Goal: Transaction & Acquisition: Purchase product/service

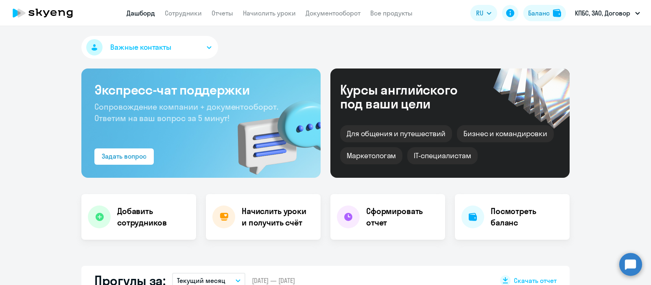
select select "30"
click at [537, 15] on div "Баланс" at bounding box center [539, 13] width 22 height 10
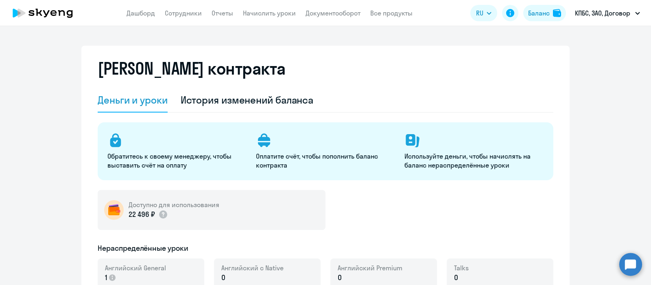
select select "english_adult_not_native_speaker"
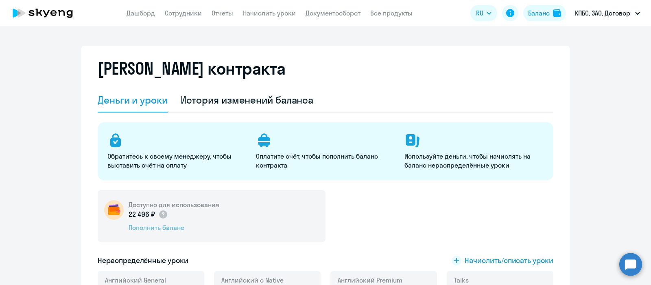
click at [153, 226] on div "Пополнить баланс" at bounding box center [174, 227] width 91 height 9
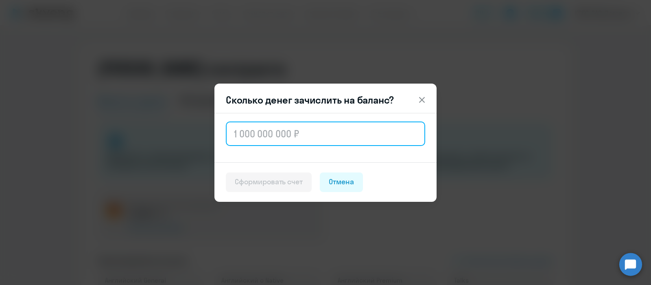
click at [310, 131] on input "text" at bounding box center [325, 133] width 199 height 24
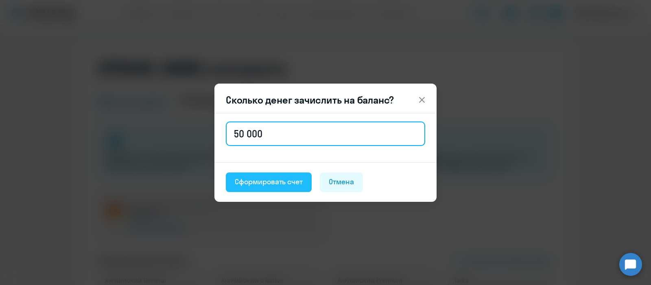
type input "50 000"
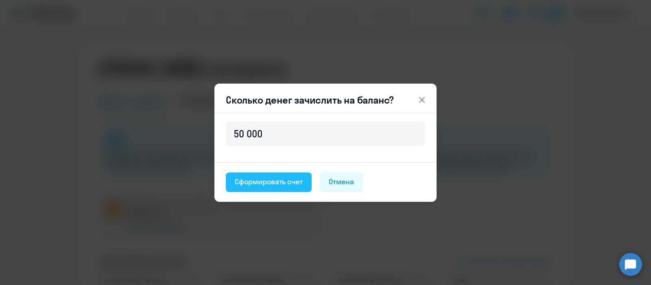
click at [288, 181] on div "Сформировать счет" at bounding box center [269, 181] width 68 height 11
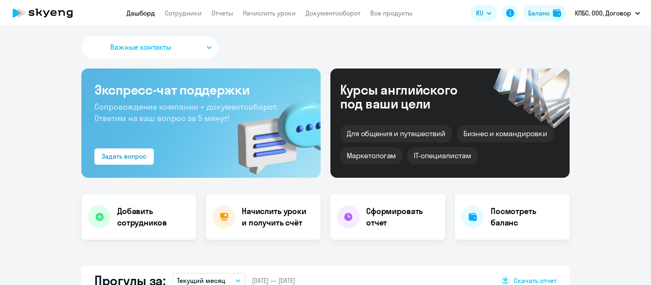
select select "30"
click at [528, 12] on div "Баланс" at bounding box center [539, 13] width 22 height 10
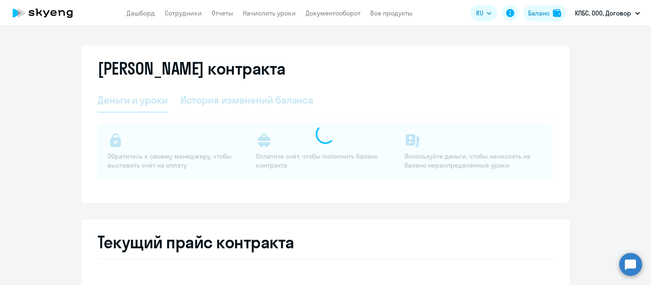
select select "english_adult_not_native_speaker"
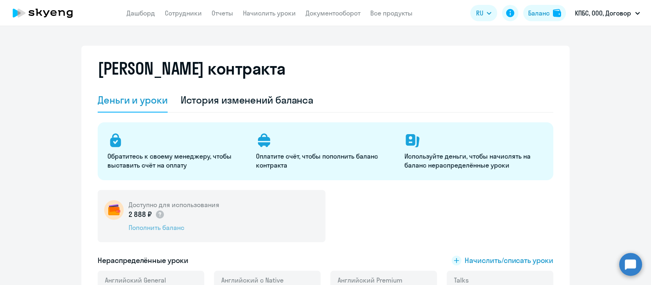
click at [155, 226] on div "Пополнить баланс" at bounding box center [174, 227] width 91 height 9
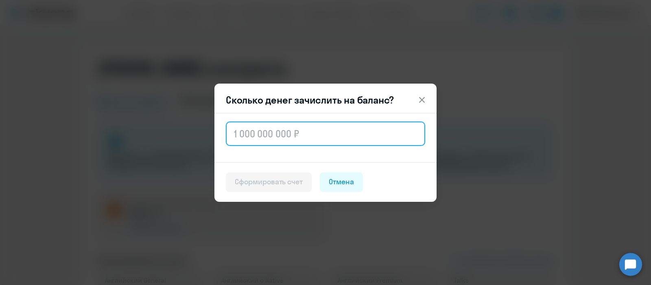
click at [258, 136] on input "text" at bounding box center [325, 133] width 199 height 24
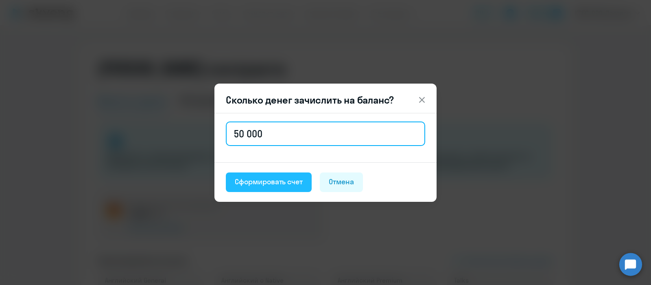
type input "50 000"
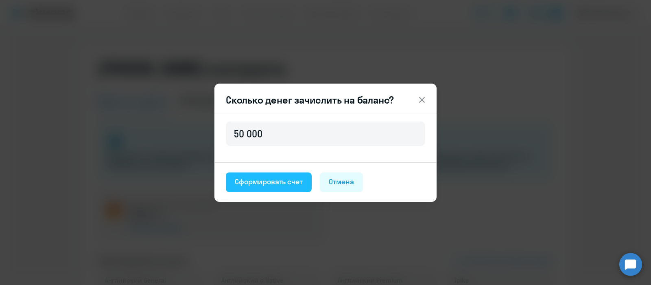
click at [289, 184] on div "Сформировать счет" at bounding box center [269, 181] width 68 height 11
